Goal: Task Accomplishment & Management: Use online tool/utility

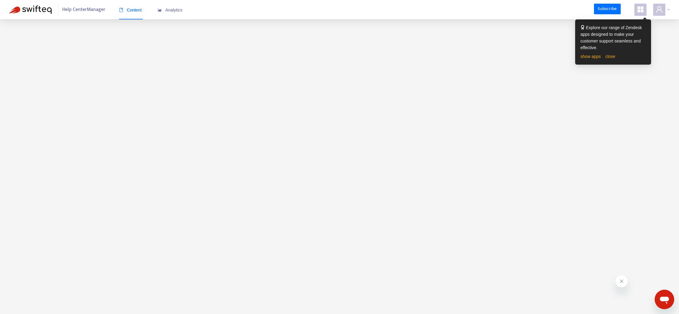
click at [659, 11] on icon "user" at bounding box center [659, 9] width 7 height 7
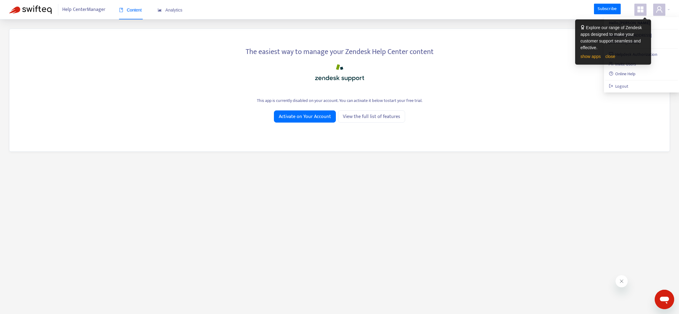
click at [613, 116] on div "Activate on Your Account View the full list of features" at bounding box center [340, 117] width 642 height 12
click at [641, 17] on div "Help Center Manager Content Analytics Subscribe" at bounding box center [339, 9] width 679 height 19
click at [643, 10] on icon "appstore" at bounding box center [641, 9] width 6 height 6
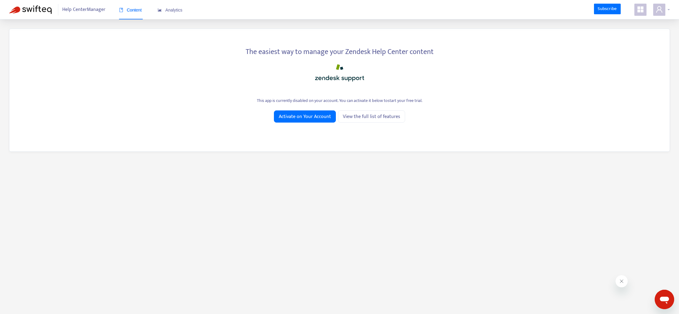
click at [665, 8] on span at bounding box center [660, 10] width 12 height 12
click at [634, 34] on div "Email: admin@twinklingtree.co" at bounding box center [641, 38] width 65 height 13
click at [320, 117] on span "Activate on Your Account" at bounding box center [305, 117] width 52 height 8
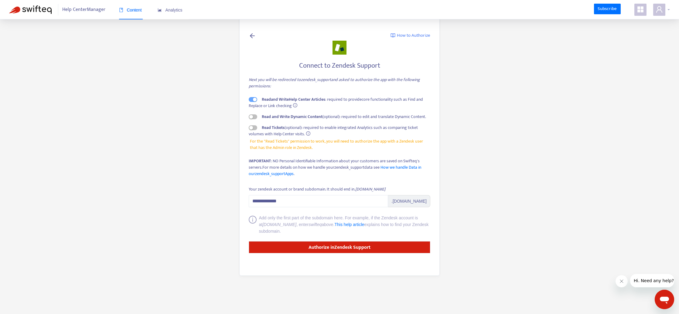
click at [665, 7] on span at bounding box center [660, 10] width 12 height 12
click at [620, 83] on link "Logout" at bounding box center [619, 86] width 20 height 7
